Goal: Transaction & Acquisition: Purchase product/service

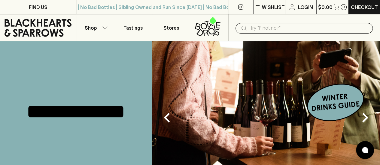
click at [292, 29] on input "text" at bounding box center [309, 28] width 118 height 10
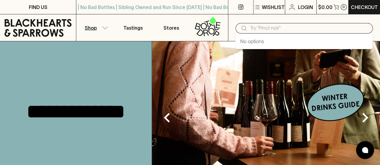
click at [103, 28] on icon "button" at bounding box center [105, 27] width 5 height 2
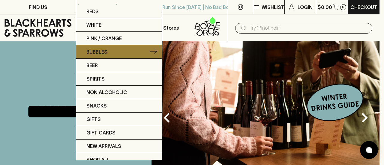
click at [129, 50] on link "Bubbles" at bounding box center [119, 52] width 86 height 14
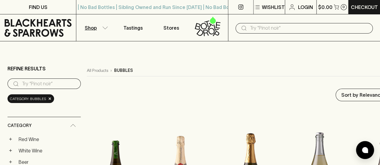
click at [317, 29] on input "text" at bounding box center [309, 28] width 118 height 10
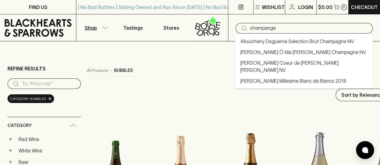
type input "champange"
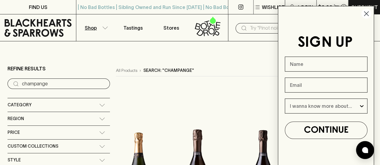
click at [364, 14] on circle "Close dialog" at bounding box center [366, 14] width 10 height 10
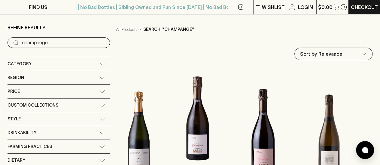
scroll to position [23, 0]
